Goal: Transaction & Acquisition: Obtain resource

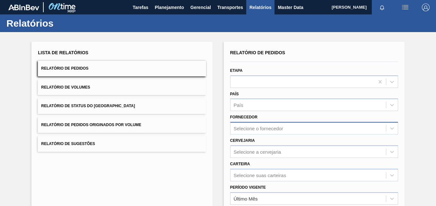
click at [249, 124] on div "Selecione o fornecedor" at bounding box center [314, 128] width 168 height 13
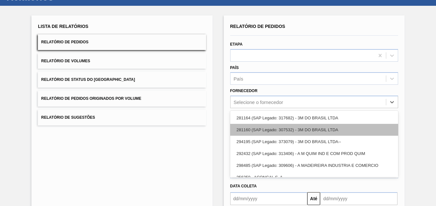
scroll to position [30, 0]
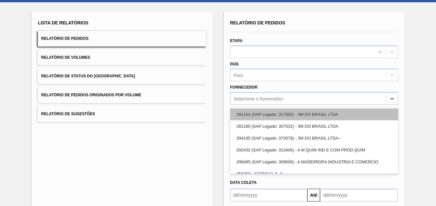
paste input "323170"
type input "323170"
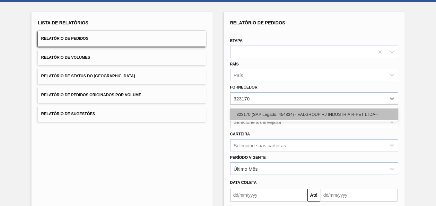
click at [255, 113] on div "323170 (SAP Legado: 454834) - VALGROUP RJ INDUSTRIA R-PET LTDA--" at bounding box center [314, 114] width 168 height 12
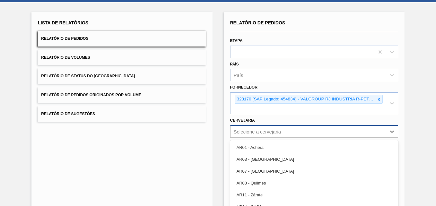
scroll to position [63, 0]
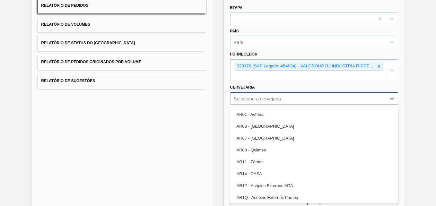
click at [248, 105] on div "option AR07 - Mendoza focused, 3 of 92. 92 results available. Use Up and Down t…" at bounding box center [314, 98] width 168 height 13
paste input "BR03"
type input "BR03"
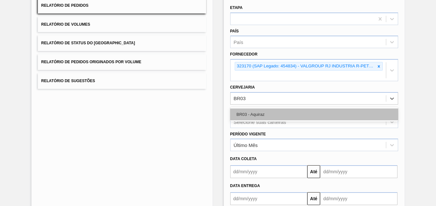
click at [249, 110] on div "BR03 - Aquiraz" at bounding box center [314, 114] width 168 height 12
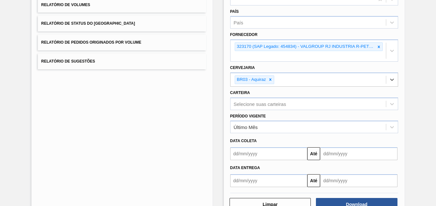
scroll to position [102, 0]
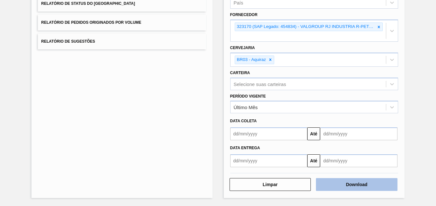
click at [338, 179] on button "Download" at bounding box center [356, 184] width 81 height 13
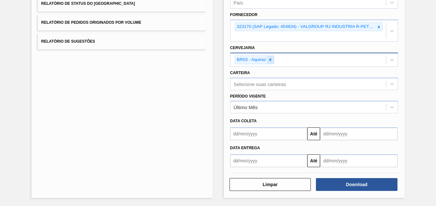
click at [270, 58] on icon at bounding box center [270, 59] width 4 height 4
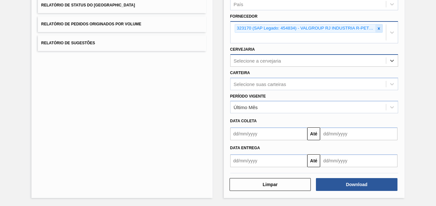
click at [377, 29] on icon at bounding box center [378, 28] width 4 height 4
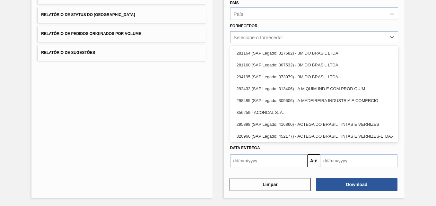
click at [289, 39] on div "Selecione o fornecedor" at bounding box center [307, 37] width 155 height 9
paste input "280235"
type input "280235"
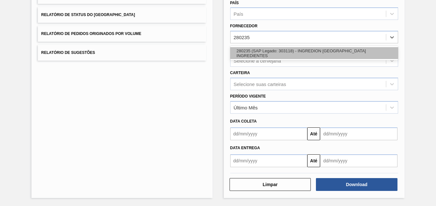
click at [257, 52] on div "280235 (SAP Legado: 303118) - INGREDION BRASIL INGREDIENTES" at bounding box center [314, 53] width 168 height 12
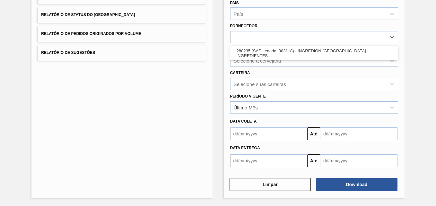
scroll to position [101, 0]
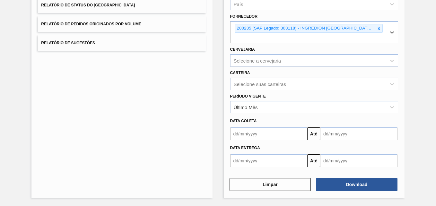
click at [247, 61] on div "Selecione a cervejaria" at bounding box center [257, 60] width 47 height 5
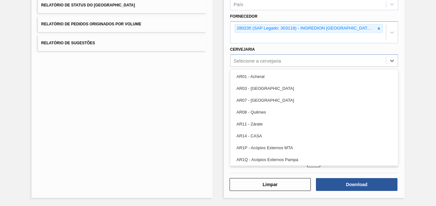
paste input "BR10"
type input "BR10"
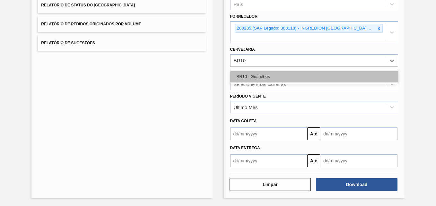
click at [253, 78] on div "BR10 - Guarulhos" at bounding box center [314, 77] width 168 height 12
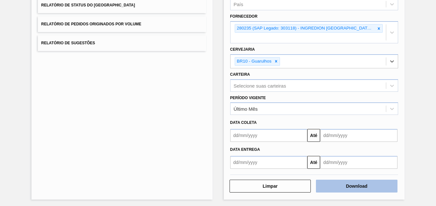
click at [347, 186] on button "Download" at bounding box center [356, 186] width 81 height 13
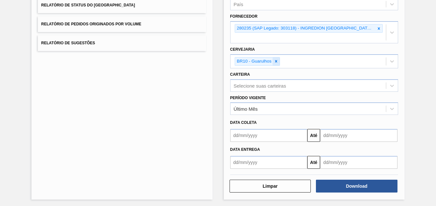
click at [274, 61] on icon at bounding box center [276, 61] width 4 height 4
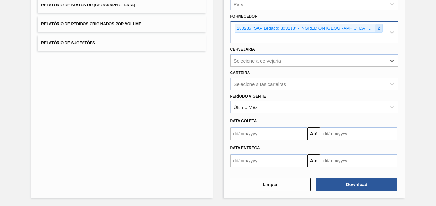
click at [377, 28] on icon at bounding box center [378, 28] width 2 height 2
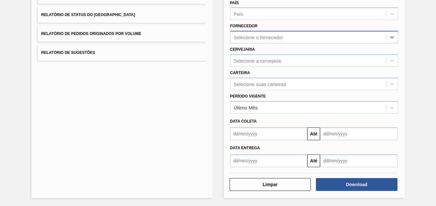
scroll to position [91, 0]
paste input "292615"
type input "292615"
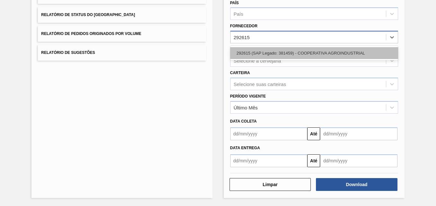
click at [260, 51] on div "292615 (SAP Legado: 381459) - COOPERATIVA AGROINDUSTRIAL" at bounding box center [314, 53] width 168 height 12
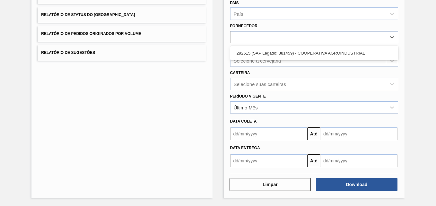
scroll to position [93, 0]
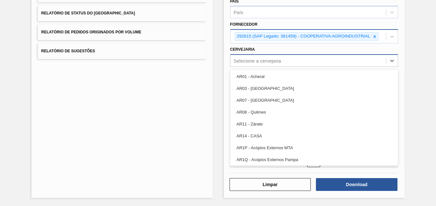
click at [251, 55] on div "Selecione a cervejaria" at bounding box center [314, 60] width 168 height 13
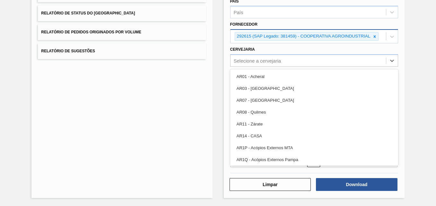
paste input "BR12"
type input "BR12"
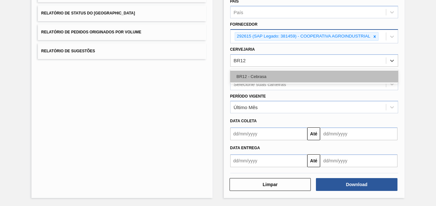
click at [250, 73] on div "BR12 - Cebrasa" at bounding box center [314, 77] width 168 height 12
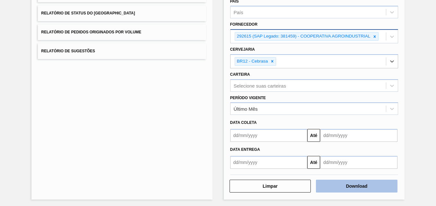
click at [355, 185] on button "Download" at bounding box center [356, 186] width 81 height 13
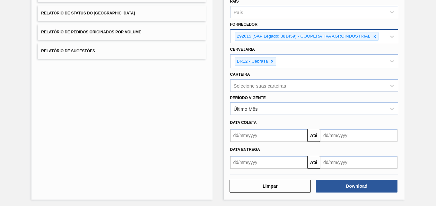
drag, startPoint x: 373, startPoint y: 35, endPoint x: 347, endPoint y: 38, distance: 25.8
click at [373, 35] on icon at bounding box center [374, 36] width 4 height 4
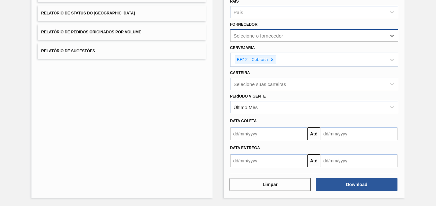
paste input "327858"
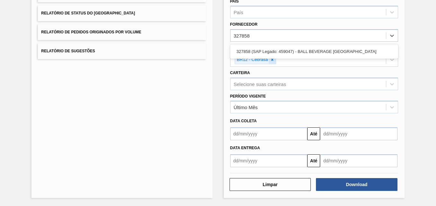
click at [273, 61] on icon at bounding box center [272, 59] width 4 height 4
type input "327858"
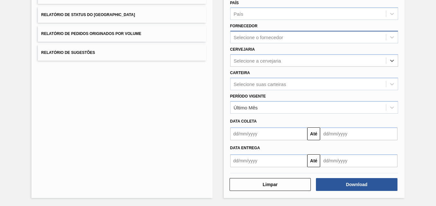
click at [243, 36] on div "Selecione o fornecedor" at bounding box center [258, 37] width 49 height 5
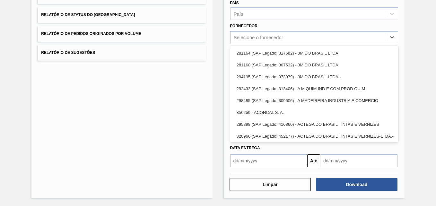
paste input "327858"
type input "327858"
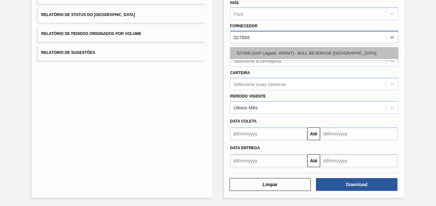
click at [245, 55] on div "327858 (SAP Legado: 459047) - BALL BEVERAGE CAN SOUTH AMERICA" at bounding box center [314, 53] width 168 height 12
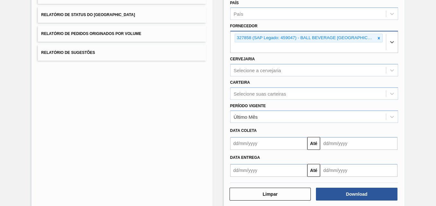
click at [244, 68] on div "Selecione a cervejaria" at bounding box center [257, 69] width 47 height 5
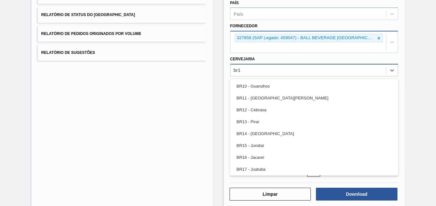
type input "br15"
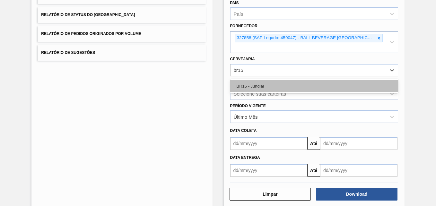
click at [266, 86] on div "BR15 - Jundiaí" at bounding box center [314, 86] width 168 height 12
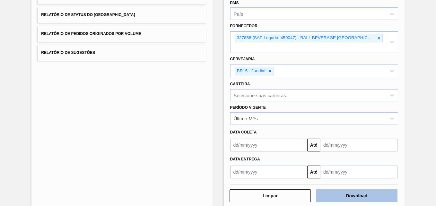
click at [357, 196] on button "Download" at bounding box center [356, 195] width 81 height 13
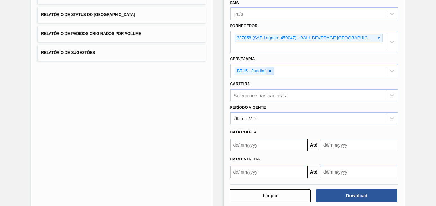
click at [269, 71] on icon at bounding box center [270, 71] width 4 height 4
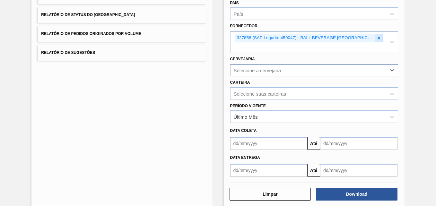
click at [376, 36] on icon at bounding box center [378, 38] width 4 height 4
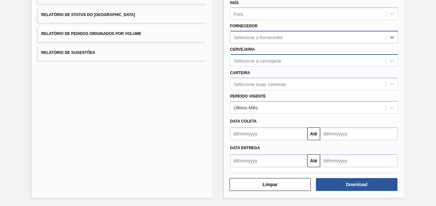
paste input "289877"
type input "289877"
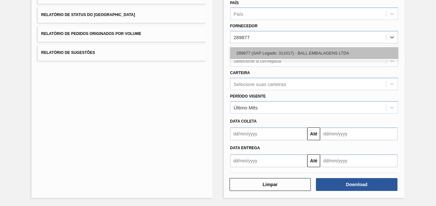
click at [255, 50] on div "289877 (SAP Legado: 311017) - BALL EMBALAGENS LTDA" at bounding box center [314, 53] width 168 height 12
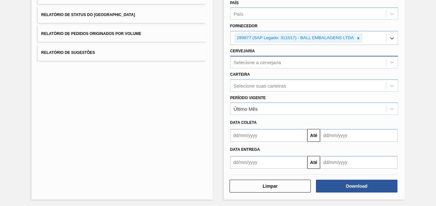
click at [252, 60] on div "Selecione a cervejaria" at bounding box center [257, 61] width 47 height 5
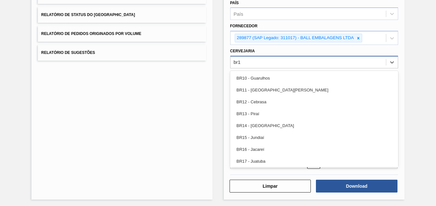
type input "br17"
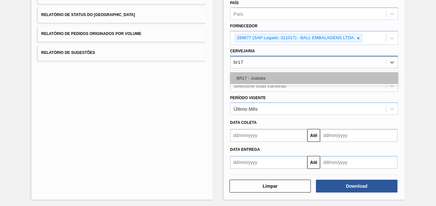
click at [271, 77] on div "BR17 - Juatuba" at bounding box center [314, 78] width 168 height 12
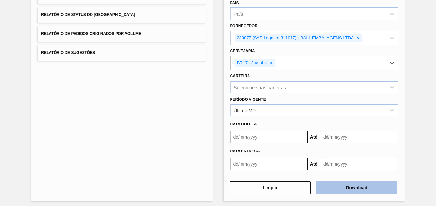
click at [378, 185] on button "Download" at bounding box center [356, 187] width 81 height 13
click at [350, 184] on button "Download" at bounding box center [356, 187] width 81 height 13
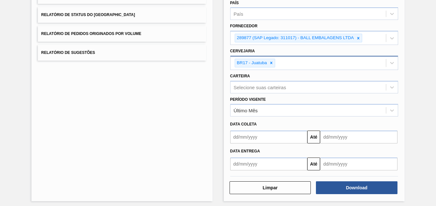
click at [356, 38] on icon at bounding box center [358, 38] width 4 height 4
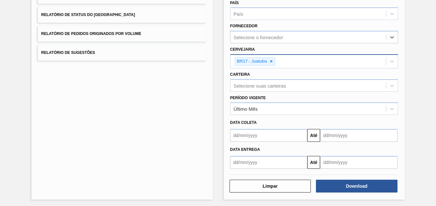
paste input "289877"
type input "289877"
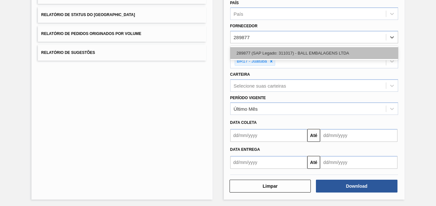
click at [249, 51] on div "289877 (SAP Legado: 311017) - BALL EMBALAGENS LTDA" at bounding box center [314, 53] width 168 height 12
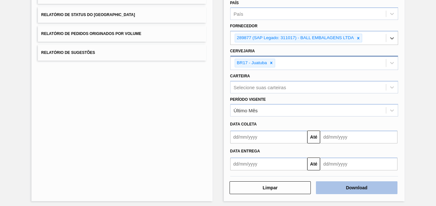
click at [328, 188] on button "Download" at bounding box center [356, 187] width 81 height 13
